Goal: Task Accomplishment & Management: Manage account settings

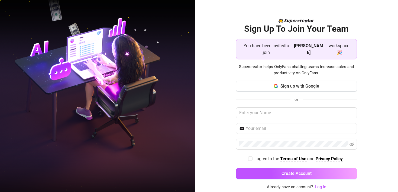
click at [223, 86] on div "Sign Up To Join Your Team You have been invited to join [PERSON_NAME] workspace…" at bounding box center [296, 96] width 203 height 192
click at [284, 83] on span "Sign up with Google" at bounding box center [299, 85] width 39 height 5
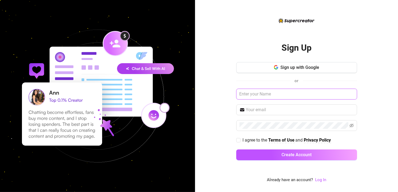
click at [253, 94] on input "text" at bounding box center [296, 94] width 121 height 11
type input "Agostina"
click at [249, 109] on input "text" at bounding box center [300, 109] width 108 height 6
type input "[EMAIL_ADDRESS][DOMAIN_NAME]"
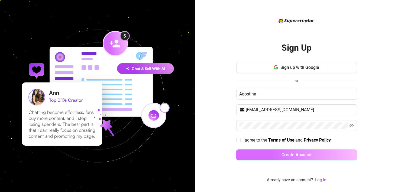
click at [278, 156] on button "Create Account" at bounding box center [296, 154] width 121 height 11
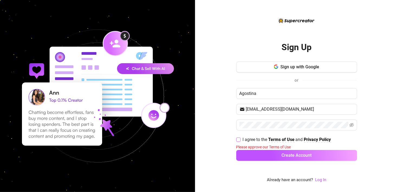
click at [239, 139] on input "I agree to the Terms of Use and Privacy Policy" at bounding box center [238, 139] width 4 height 4
checkbox input "true"
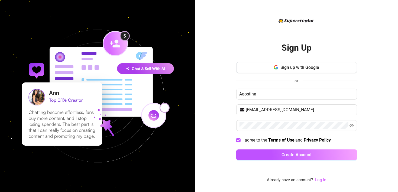
click at [321, 180] on link "Log In" at bounding box center [320, 179] width 11 height 5
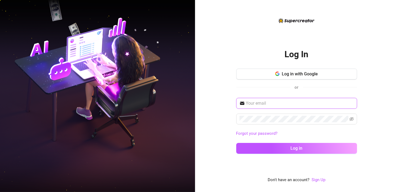
click at [264, 103] on input "text" at bounding box center [300, 103] width 108 height 6
type input "[EMAIL_ADDRESS][DOMAIN_NAME]"
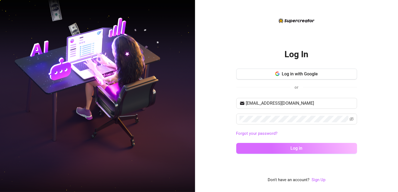
click at [300, 148] on span "Log in" at bounding box center [296, 147] width 12 height 5
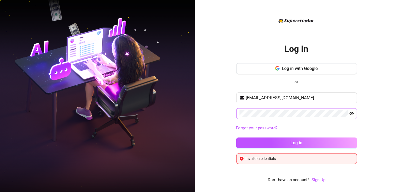
click at [353, 115] on icon "eye-invisible" at bounding box center [351, 113] width 4 height 4
click at [236, 137] on button "Log in" at bounding box center [296, 142] width 121 height 11
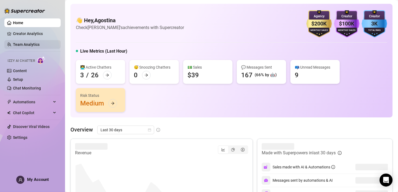
click at [26, 47] on link "Team Analytics" at bounding box center [26, 44] width 27 height 4
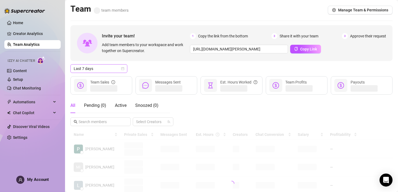
click at [122, 68] on icon "calendar" at bounding box center [122, 68] width 3 height 3
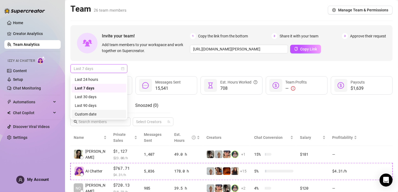
click at [91, 113] on div "Custom date" at bounding box center [99, 114] width 48 height 6
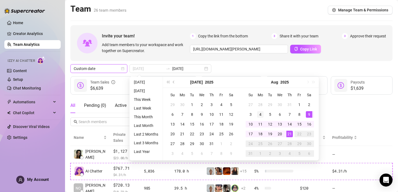
type input "[DATE]"
click at [262, 113] on div "4" at bounding box center [260, 114] width 6 height 6
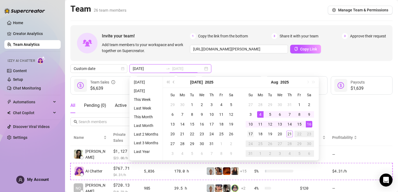
type input "[DATE]"
click at [251, 133] on div "17" at bounding box center [250, 133] width 6 height 6
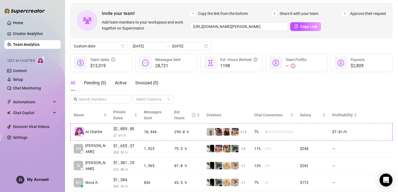
scroll to position [18, 0]
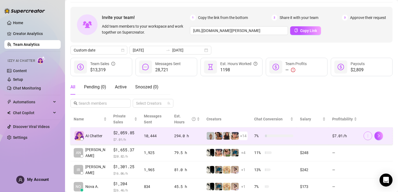
click at [366, 136] on icon "more" at bounding box center [368, 136] width 4 height 4
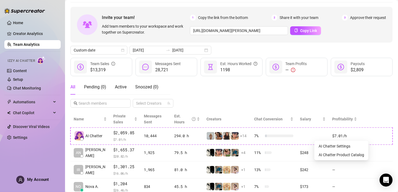
click at [374, 97] on div "All Pending ( 0 ) Active Snoozed ( 0 ) Select Creators" at bounding box center [231, 93] width 322 height 28
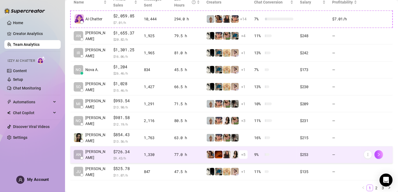
scroll to position [154, 0]
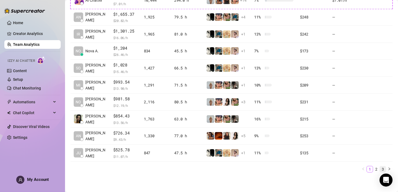
click at [380, 168] on link "3" at bounding box center [383, 169] width 6 height 6
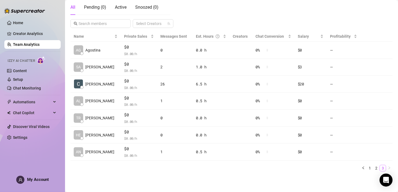
scroll to position [97, 0]
click at [373, 166] on link "2" at bounding box center [376, 169] width 6 height 6
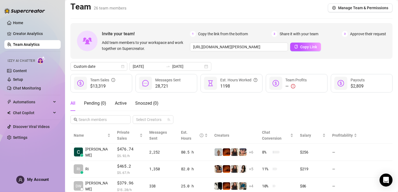
scroll to position [0, 0]
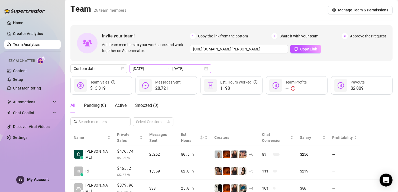
click at [198, 68] on div "[DATE] [DATE]" at bounding box center [170, 68] width 82 height 9
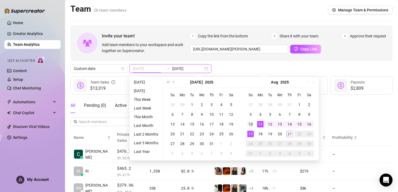
type input "[DATE]"
click at [249, 123] on div "10" at bounding box center [250, 124] width 6 height 6
type input "[DATE]"
click at [223, 68] on div "Custom date [DATE] [DATE]" at bounding box center [231, 68] width 322 height 9
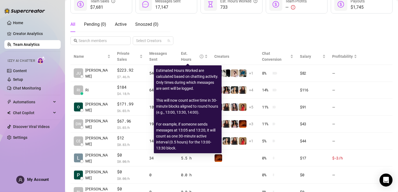
scroll to position [81, 0]
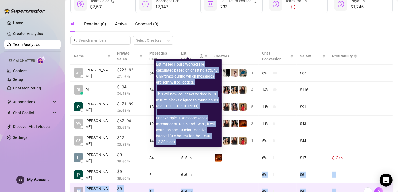
drag, startPoint x: 186, startPoint y: 142, endPoint x: 239, endPoint y: 187, distance: 69.9
click at [230, 186] on body "Home Creator Analytics Team Analytics Izzy AI Chatter Content Setup Chat Monito…" at bounding box center [199, 96] width 398 height 192
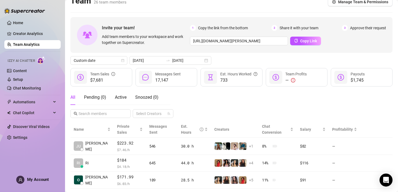
scroll to position [0, 0]
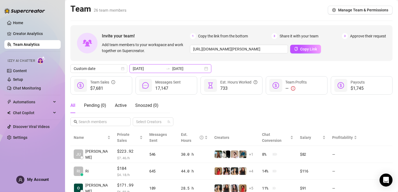
click at [150, 68] on input "[DATE]" at bounding box center [148, 69] width 31 height 6
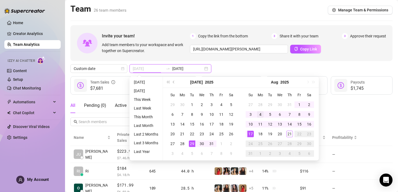
type input "[DATE]"
click at [260, 114] on div "4" at bounding box center [260, 114] width 6 height 6
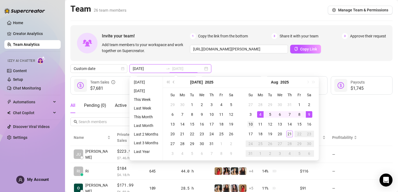
type input "[DATE]"
click at [249, 125] on div "10" at bounding box center [250, 124] width 6 height 6
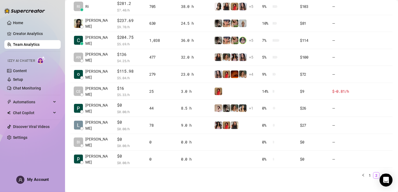
scroll to position [154, 0]
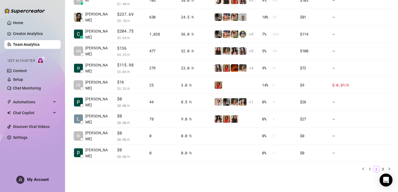
click at [373, 168] on link "2" at bounding box center [376, 169] width 6 height 6
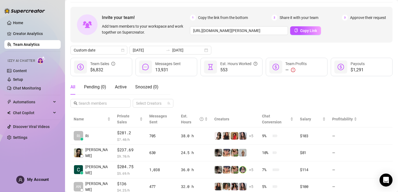
scroll to position [0, 0]
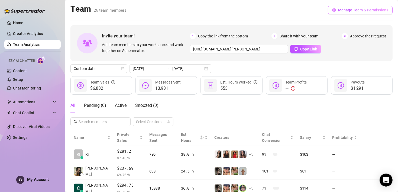
click at [366, 11] on span "Manage Team & Permissions" at bounding box center [363, 10] width 50 height 4
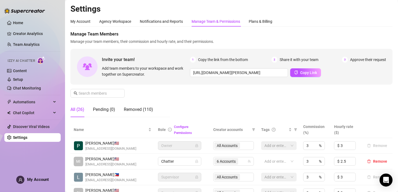
click at [326, 31] on span "Manage Team Members" at bounding box center [231, 34] width 322 height 6
click at [75, 113] on div "All (26)" at bounding box center [77, 109] width 14 height 15
click at [28, 31] on link "Creator Analytics" at bounding box center [34, 33] width 43 height 9
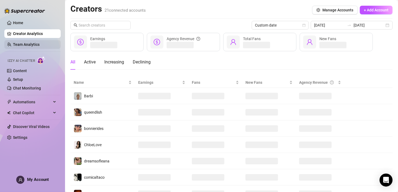
click at [28, 43] on link "Team Analytics" at bounding box center [26, 44] width 27 height 4
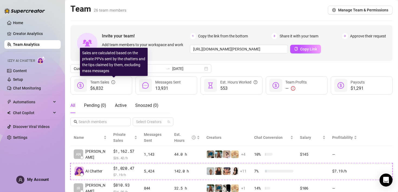
click at [114, 81] on icon "info-circle" at bounding box center [113, 82] width 4 height 4
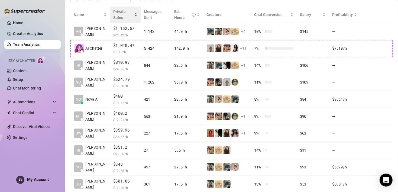
scroll to position [135, 0]
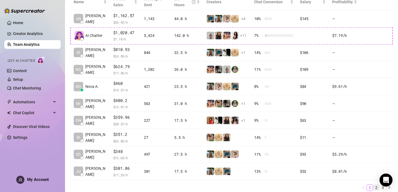
click at [373, 189] on link "2" at bounding box center [376, 187] width 6 height 6
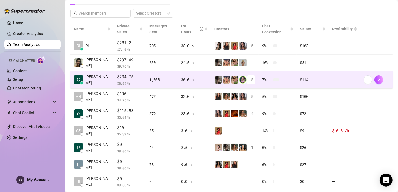
scroll to position [108, 0]
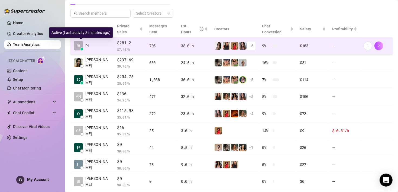
click at [86, 45] on span "Ri" at bounding box center [86, 46] width 3 height 6
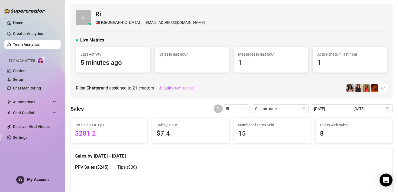
click at [96, 14] on span "Ri" at bounding box center [149, 14] width 109 height 10
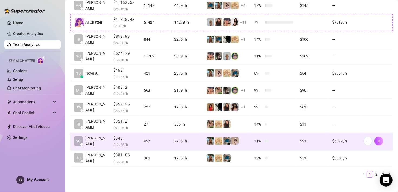
scroll to position [154, 0]
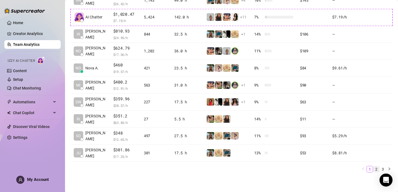
click at [373, 168] on link "2" at bounding box center [376, 169] width 6 height 6
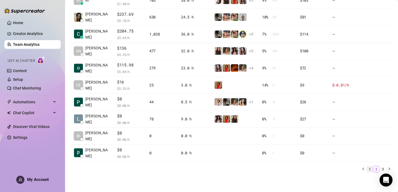
click at [367, 168] on link "1" at bounding box center [370, 169] width 6 height 6
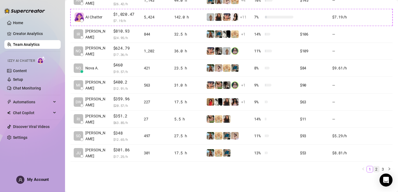
click at [373, 168] on link "2" at bounding box center [376, 169] width 6 height 6
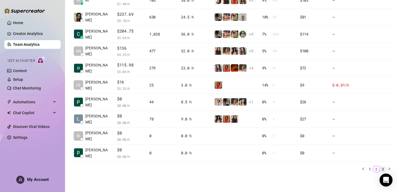
click at [380, 166] on link "3" at bounding box center [383, 169] width 6 height 6
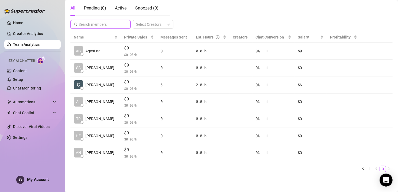
click at [97, 25] on input "text" at bounding box center [101, 24] width 44 height 6
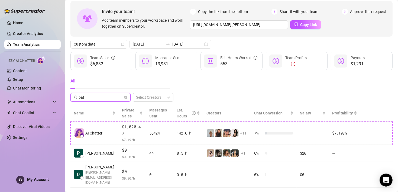
scroll to position [0, 0]
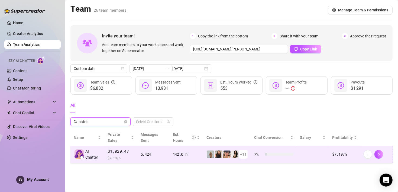
type input "patric"
click at [93, 154] on span "AI Chatter" at bounding box center [93, 154] width 16 height 12
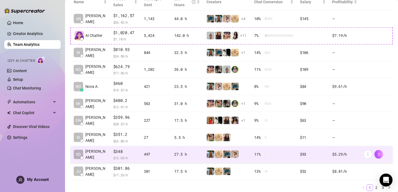
scroll to position [154, 0]
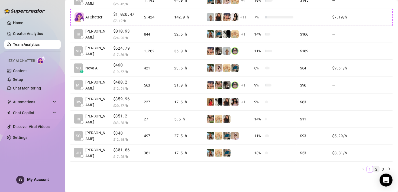
click at [373, 168] on link "2" at bounding box center [376, 169] width 6 height 6
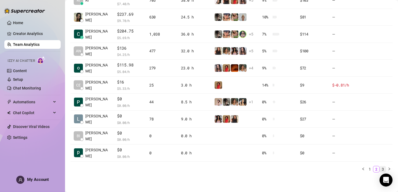
click at [380, 168] on link "3" at bounding box center [383, 169] width 6 height 6
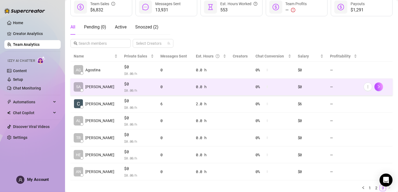
scroll to position [0, 0]
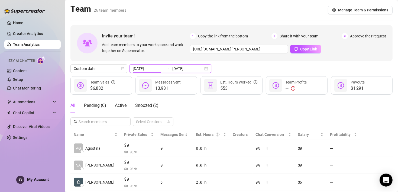
click at [146, 70] on input "[DATE]" at bounding box center [148, 69] width 31 height 6
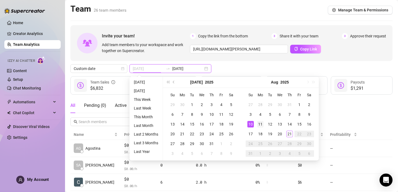
type input "[DATE]"
click at [258, 125] on div "11" at bounding box center [260, 124] width 6 height 6
type input "[DATE]"
click at [252, 132] on div "17" at bounding box center [250, 133] width 6 height 6
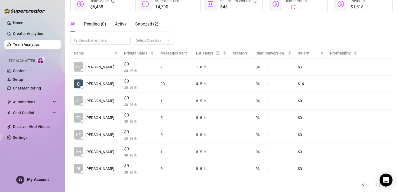
scroll to position [97, 0]
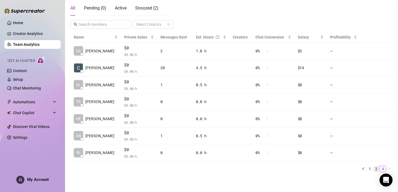
click at [373, 168] on link "2" at bounding box center [376, 169] width 6 height 6
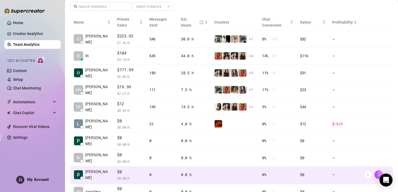
scroll to position [148, 0]
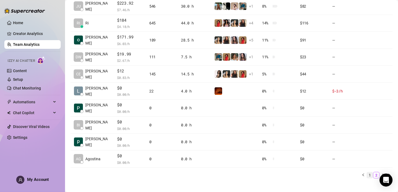
click at [367, 172] on link "1" at bounding box center [370, 175] width 6 height 6
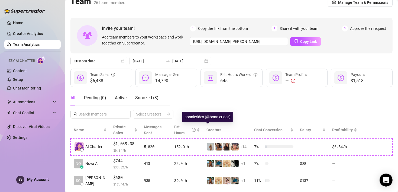
scroll to position [0, 0]
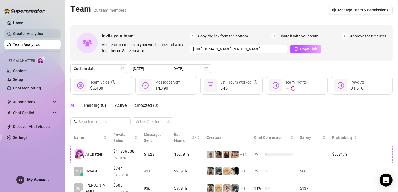
click at [27, 34] on link "Creator Analytics" at bounding box center [34, 33] width 43 height 9
